Goal: Information Seeking & Learning: Learn about a topic

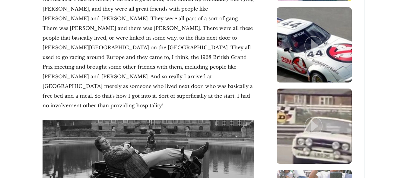
scroll to position [985, 0]
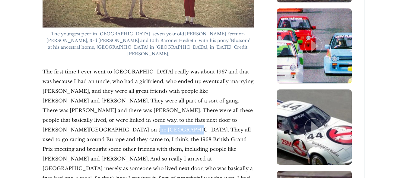
drag, startPoint x: 233, startPoint y: 111, endPoint x: 193, endPoint y: 115, distance: 40.0
click at [193, 115] on p "The first time I ever went to [GEOGRAPHIC_DATA] really was about 1967 and that …" at bounding box center [148, 129] width 211 height 125
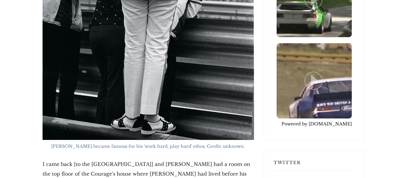
scroll to position [1641, 0]
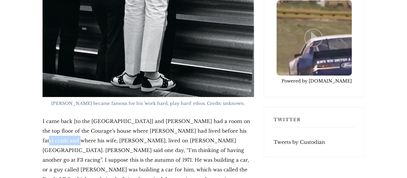
drag, startPoint x: 248, startPoint y: 97, endPoint x: 215, endPoint y: 95, distance: 33.5
click at [215, 116] on p "I came back [to the [GEOGRAPHIC_DATA]] and [PERSON_NAME] had a room on the top …" at bounding box center [148, 178] width 211 height 125
copy p "[PERSON_NAME]"
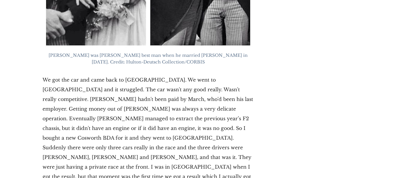
scroll to position [2543, 0]
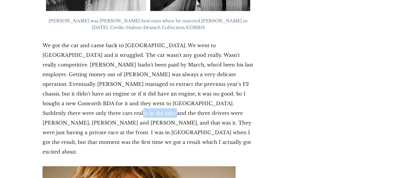
drag, startPoint x: 243, startPoint y: 29, endPoint x: 203, endPoint y: 31, distance: 40.2
click at [203, 40] on p "We got the car and came back to [GEOGRAPHIC_DATA]. We went to [GEOGRAPHIC_DATA]…" at bounding box center [148, 98] width 211 height 116
copy p "[PERSON_NAME]"
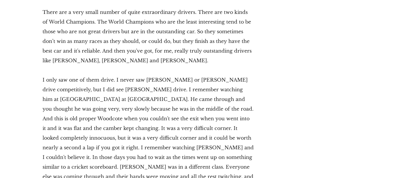
scroll to position [3118, 0]
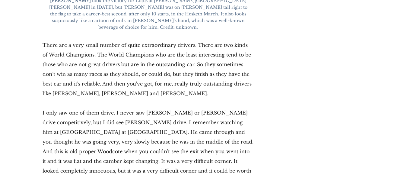
drag, startPoint x: 91, startPoint y: 109, endPoint x: 70, endPoint y: 109, distance: 20.8
click at [70, 109] on p "I only saw one of them drive. I never saw [PERSON_NAME] or [PERSON_NAME] drive …" at bounding box center [148, 170] width 211 height 125
copy p "Lotus 49"
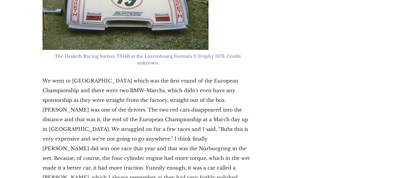
scroll to position [3692, 0]
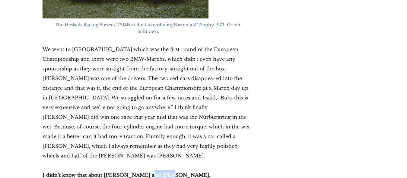
drag, startPoint x: 170, startPoint y: 26, endPoint x: 150, endPoint y: 30, distance: 19.9
click at [150, 170] on p "I didn’t know that about [PERSON_NAME] and [PERSON_NAME]." at bounding box center [148, 175] width 211 height 10
copy strong "[PERSON_NAME]."
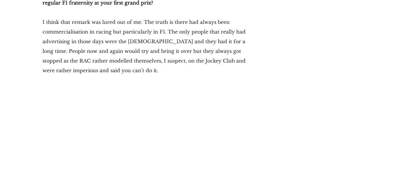
scroll to position [4512, 0]
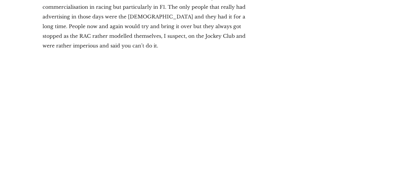
drag, startPoint x: 53, startPoint y: 91, endPoint x: 196, endPoint y: 79, distance: 143.8
copy p "Lotus 49 with Gold Leaf"
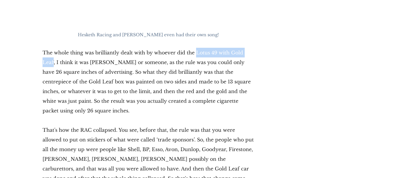
scroll to position [4759, 0]
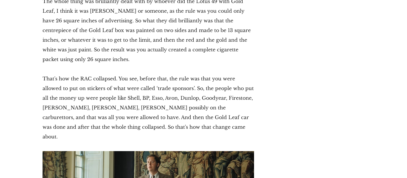
drag, startPoint x: 161, startPoint y: 93, endPoint x: 103, endPoint y: 94, distance: 57.9
copy span "Hesketh V1000 motorcycle"
